Goal: Task Accomplishment & Management: Use online tool/utility

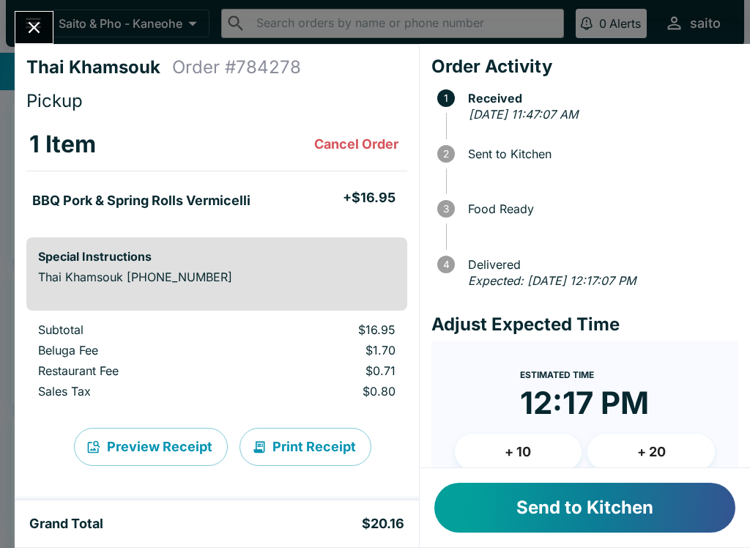
click at [585, 493] on button "Send to Kitchen" at bounding box center [584, 508] width 301 height 50
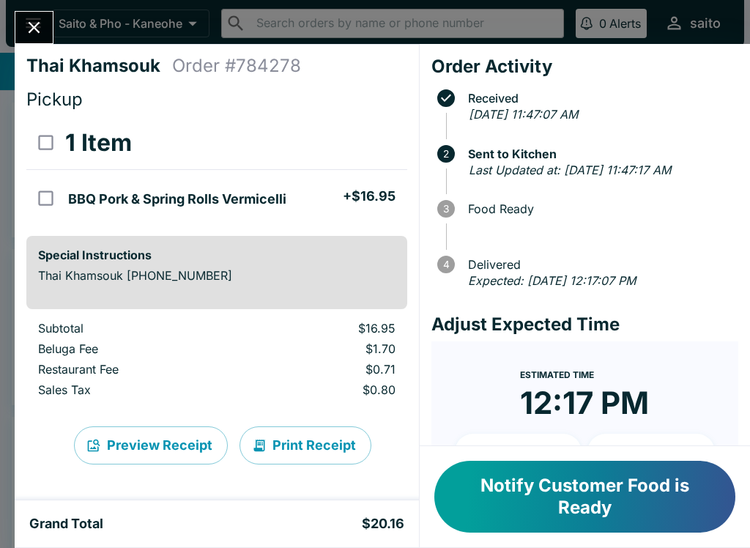
scroll to position [1, 0]
click at [539, 515] on button "Notify Customer Food is Ready" at bounding box center [584, 497] width 301 height 72
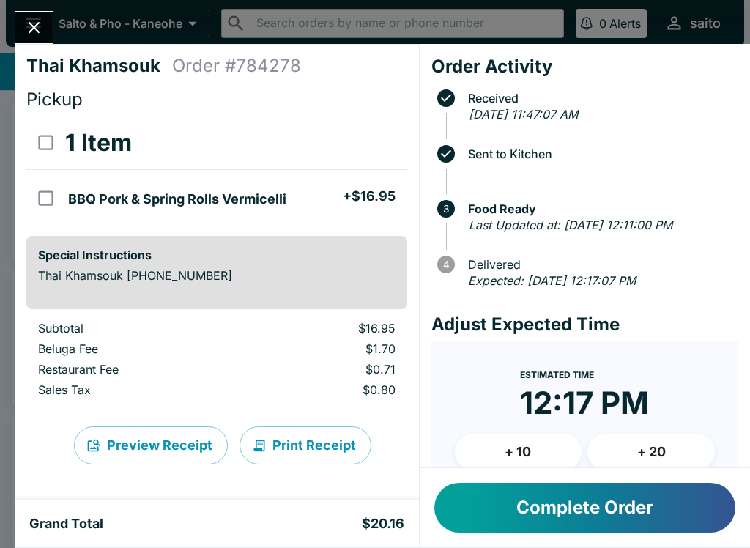
click at [40, 18] on icon "Close" at bounding box center [34, 28] width 20 height 20
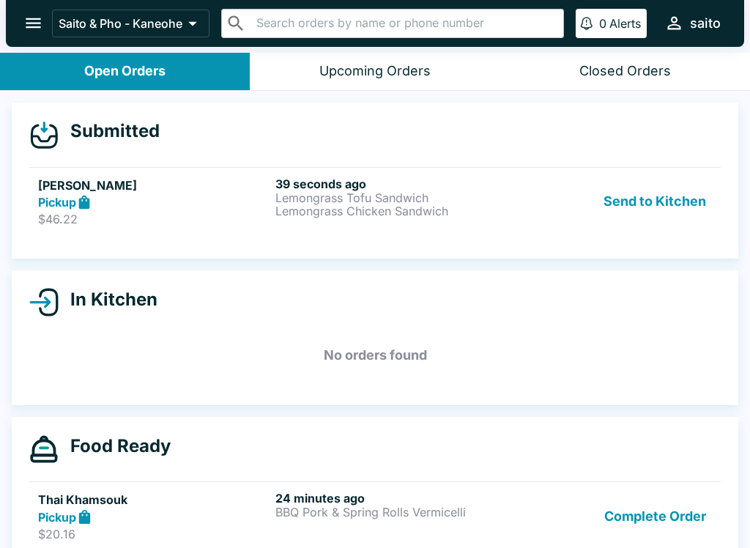
click at [179, 201] on div "Pickup" at bounding box center [153, 202] width 231 height 17
click at [586, 217] on div "Send to Kitchen" at bounding box center [613, 202] width 199 height 51
click at [404, 201] on p "Lemongrass Tofu Sandwich" at bounding box center [390, 197] width 231 height 13
click at [352, 209] on p "Lemongrass Chicken Sandwich" at bounding box center [390, 210] width 231 height 13
click at [338, 206] on p "Lemongrass Chicken Sandwich" at bounding box center [390, 210] width 231 height 13
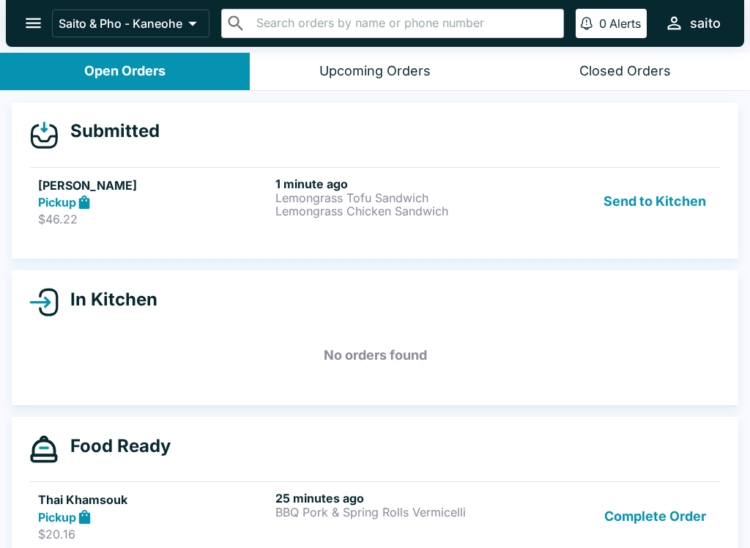
click at [289, 198] on p "Lemongrass Tofu Sandwich" at bounding box center [390, 197] width 231 height 13
click at [433, 210] on p "Lemongrass Chicken Sandwich" at bounding box center [390, 210] width 231 height 13
click at [678, 195] on button "Send to Kitchen" at bounding box center [655, 202] width 114 height 51
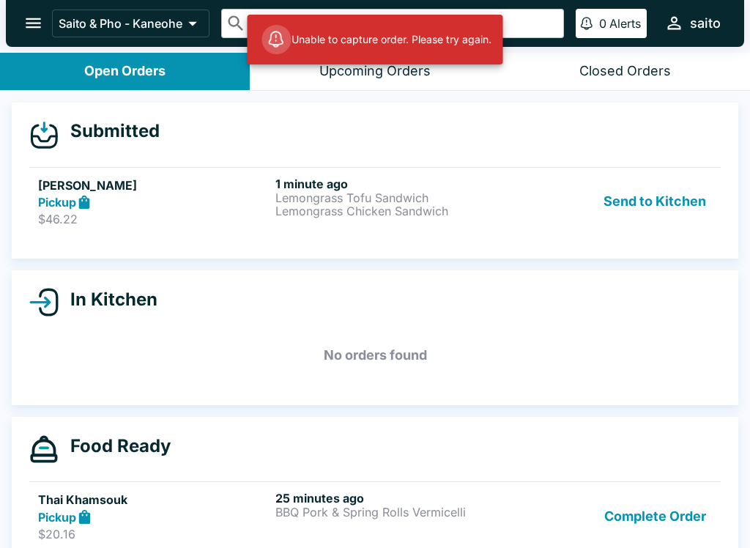
click at [390, 199] on p "Lemongrass Tofu Sandwich" at bounding box center [390, 197] width 231 height 13
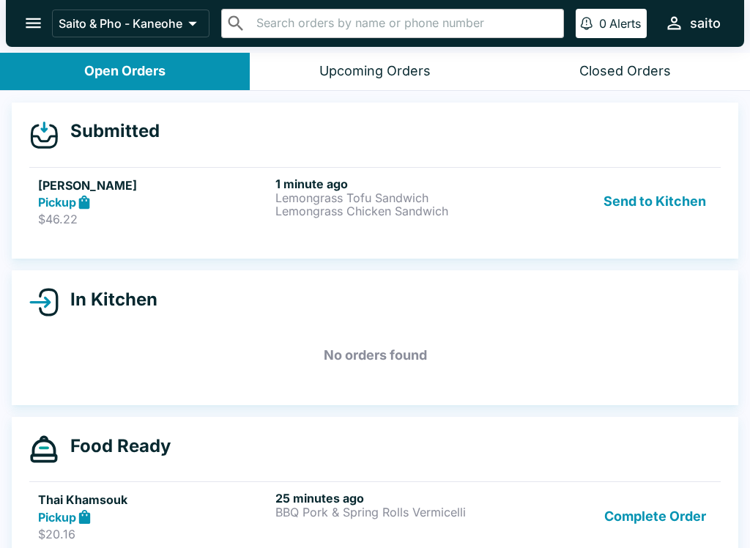
click at [85, 184] on h5 "[PERSON_NAME]" at bounding box center [153, 186] width 231 height 18
click at [148, 185] on h5 "[PERSON_NAME]" at bounding box center [153, 186] width 231 height 18
click at [336, 178] on h6 "1 minute ago" at bounding box center [390, 184] width 231 height 15
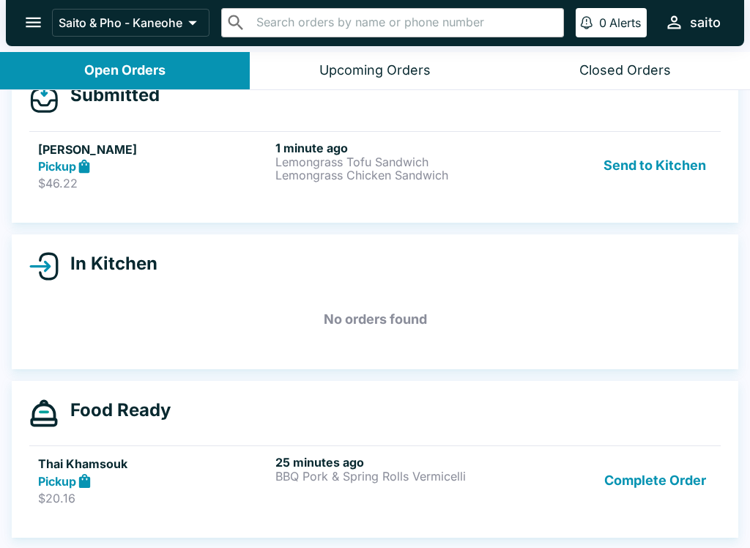
scroll to position [35, 0]
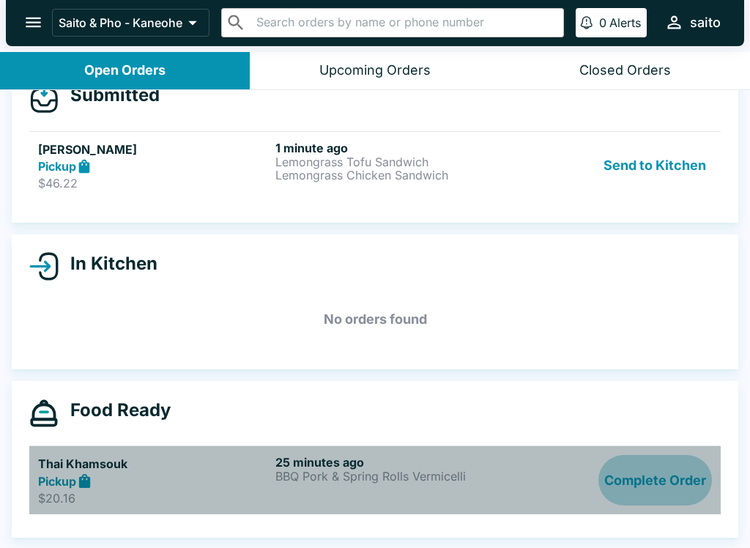
click at [646, 492] on button "Complete Order" at bounding box center [656, 480] width 114 height 51
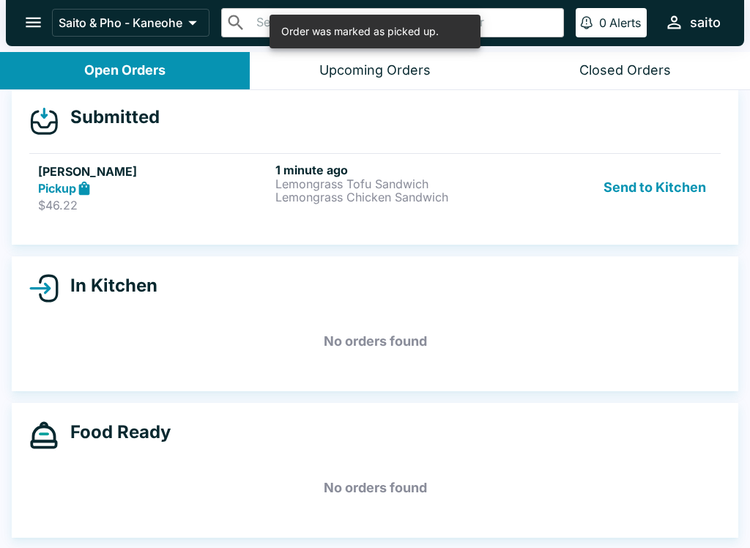
click at [261, 185] on div "Pickup" at bounding box center [153, 188] width 231 height 17
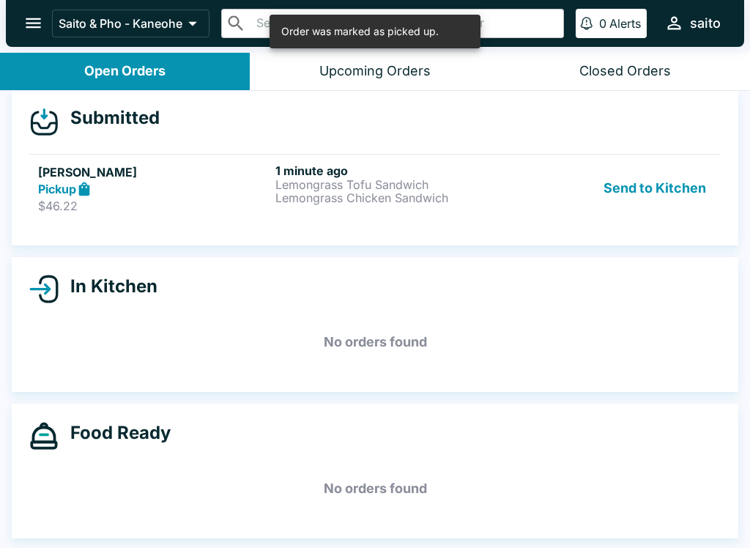
click at [645, 191] on button "Send to Kitchen" at bounding box center [655, 188] width 114 height 51
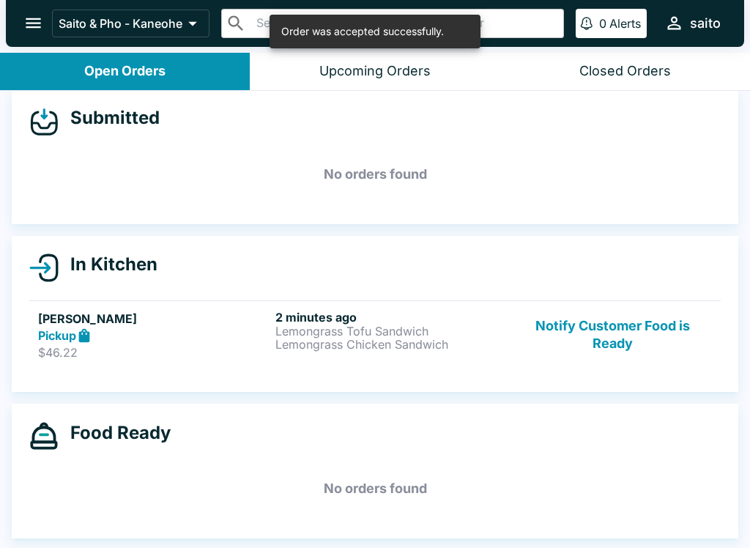
click at [270, 347] on p "$46.22" at bounding box center [153, 352] width 231 height 15
click at [308, 335] on p "Lemongrass Tofu Sandwich" at bounding box center [390, 331] width 231 height 13
click at [74, 66] on button "Open Orders" at bounding box center [125, 71] width 250 height 37
click at [101, 19] on p "Saito & Pho - Kaneohe" at bounding box center [121, 23] width 124 height 15
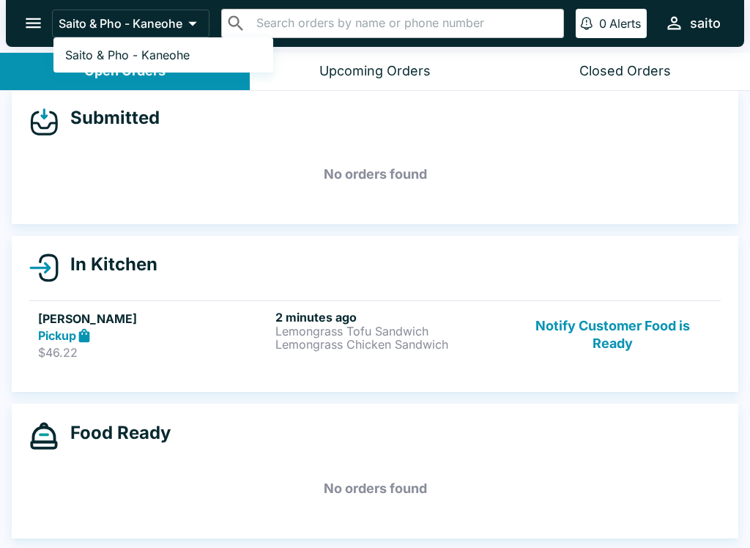
click at [84, 53] on span "Saito & Pho - Kaneohe" at bounding box center [127, 55] width 125 height 15
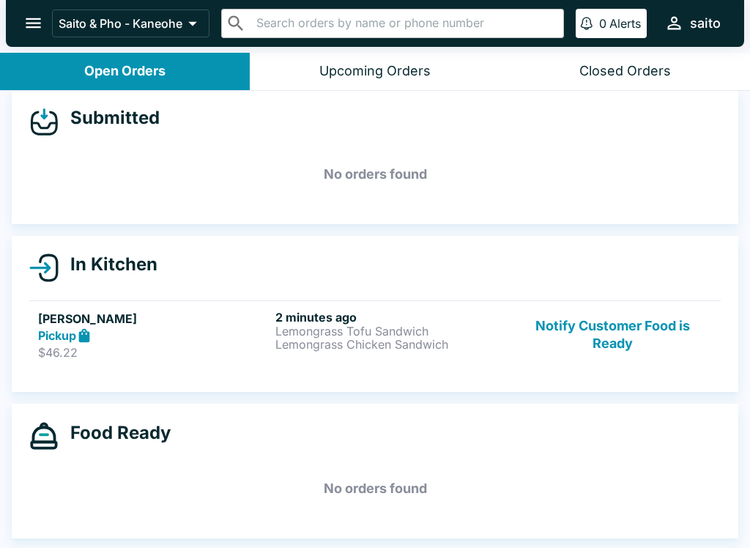
click at [333, 349] on p "Lemongrass Chicken Sandwich" at bounding box center [390, 344] width 231 height 13
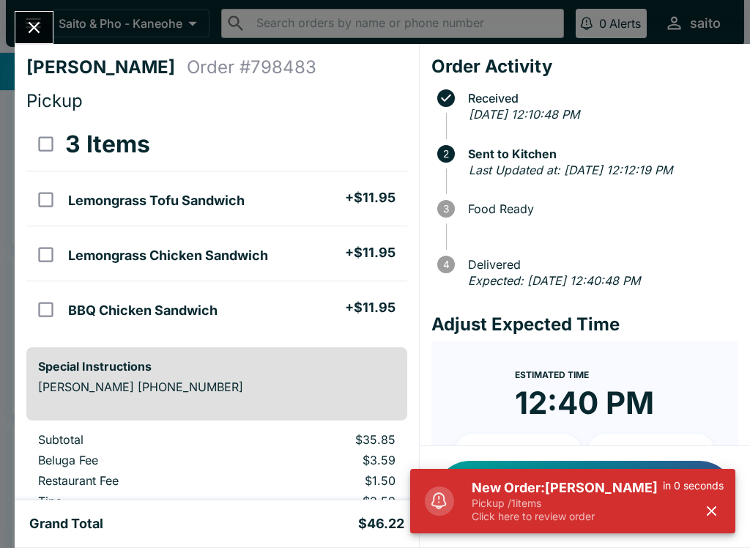
click at [567, 518] on p "Click here to review order" at bounding box center [567, 516] width 191 height 13
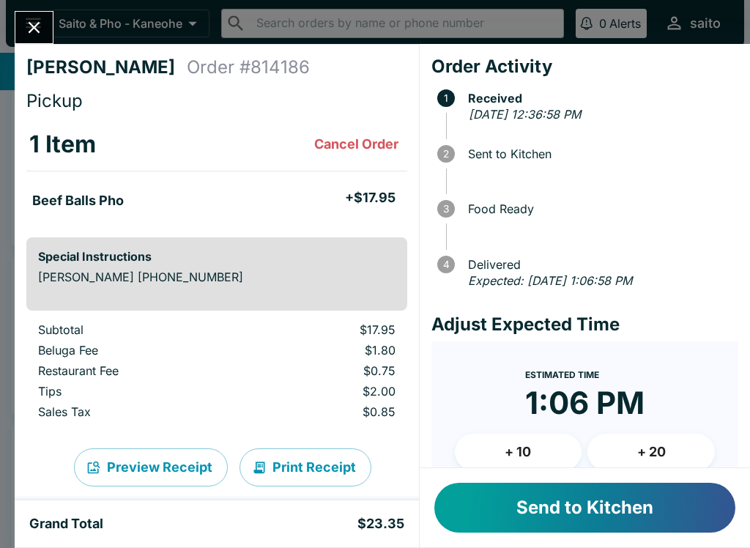
click at [597, 505] on button "Send to Kitchen" at bounding box center [584, 508] width 301 height 50
